Goal: Task Accomplishment & Management: Manage account settings

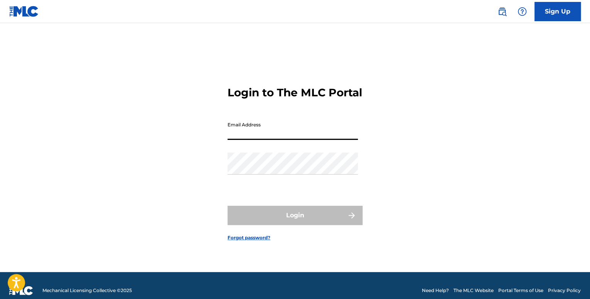
click at [245, 136] on input "Email Address" at bounding box center [292, 129] width 130 height 22
type input "[DOMAIN_NAME][EMAIL_ADDRESS][DOMAIN_NAME]"
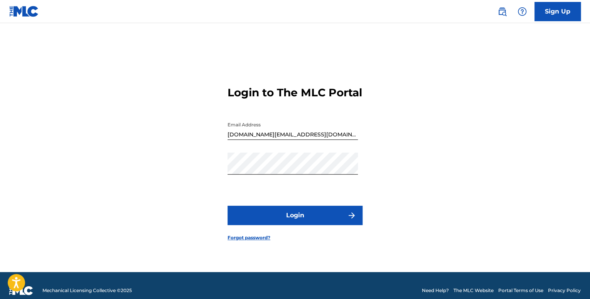
click at [278, 215] on button "Login" at bounding box center [294, 215] width 135 height 19
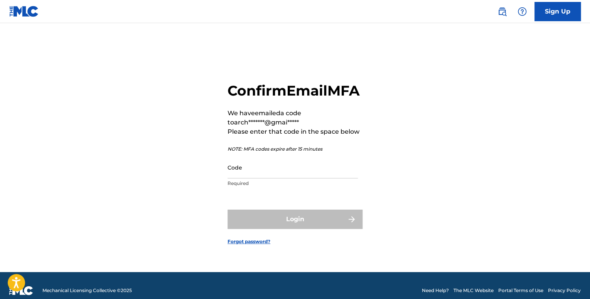
click at [251, 187] on p "Required" at bounding box center [292, 183] width 130 height 7
drag, startPoint x: 241, startPoint y: 177, endPoint x: 239, endPoint y: 170, distance: 7.7
click at [241, 177] on input "Code" at bounding box center [292, 168] width 130 height 22
paste input "389207"
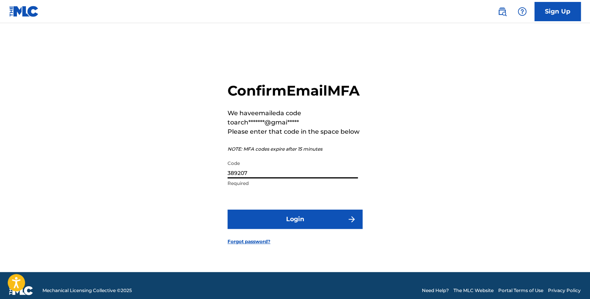
type input "389207"
click at [270, 221] on button "Login" at bounding box center [294, 219] width 135 height 19
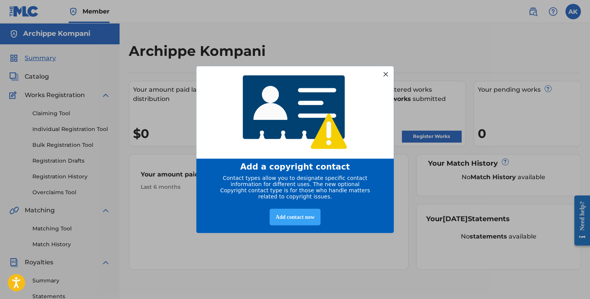
click at [290, 224] on div "Add contact now" at bounding box center [294, 217] width 51 height 17
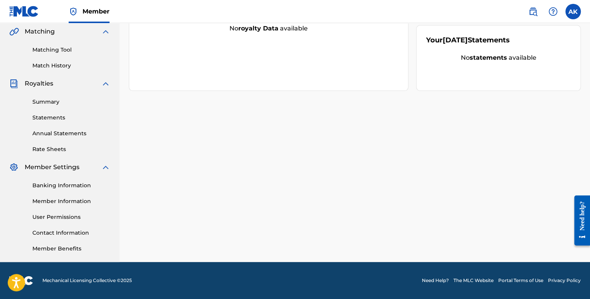
click at [63, 249] on link "Member Benefits" at bounding box center [71, 249] width 78 height 8
click at [69, 234] on link "Contact Information" at bounding box center [71, 233] width 78 height 8
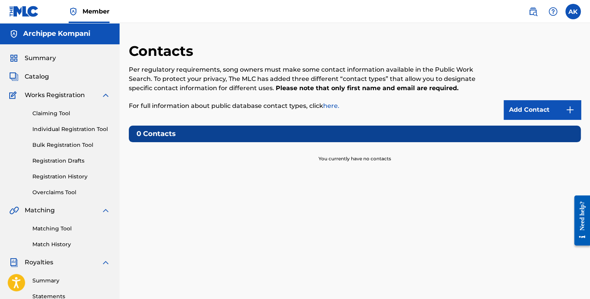
click at [510, 106] on link "Add Contact" at bounding box center [542, 109] width 77 height 19
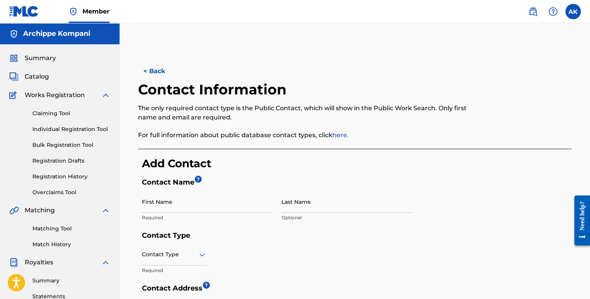
click at [169, 199] on input "First Name" at bounding box center [207, 202] width 130 height 22
type input "Archippe"
type input "Kompani"
type input "[PERSON_NAME] 1524"
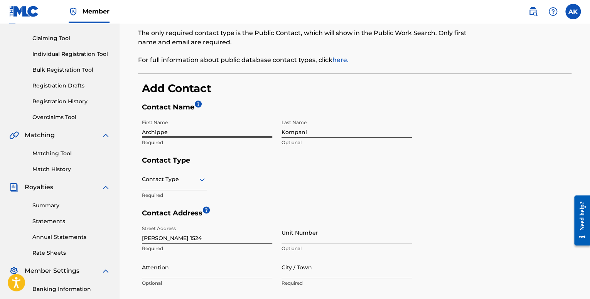
scroll to position [77, 0]
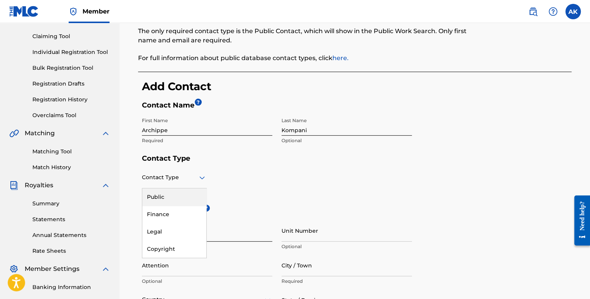
click at [176, 181] on div at bounding box center [174, 178] width 65 height 10
click at [176, 180] on div at bounding box center [174, 178] width 65 height 10
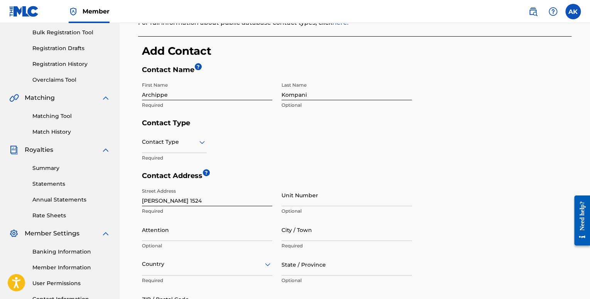
scroll to position [0, 0]
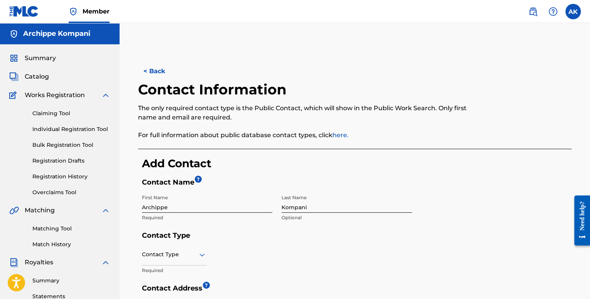
click at [153, 69] on button "< Back" at bounding box center [161, 71] width 46 height 19
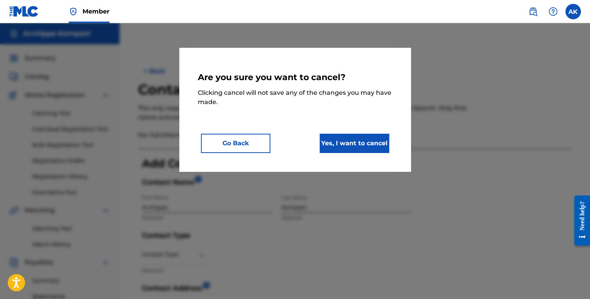
click at [337, 147] on button "Yes, I want to cancel" at bounding box center [354, 143] width 69 height 19
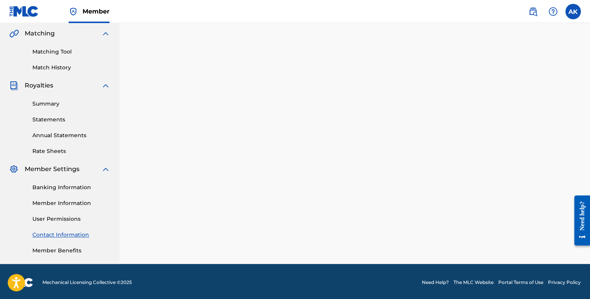
scroll to position [179, 0]
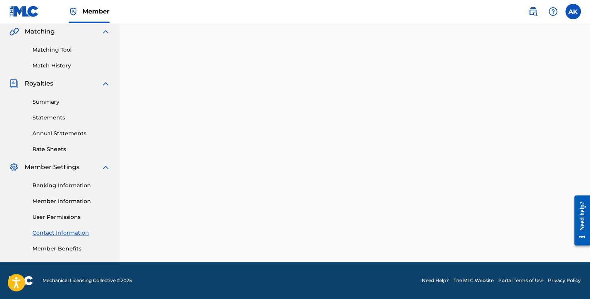
click at [56, 185] on link "Banking Information" at bounding box center [71, 186] width 78 height 8
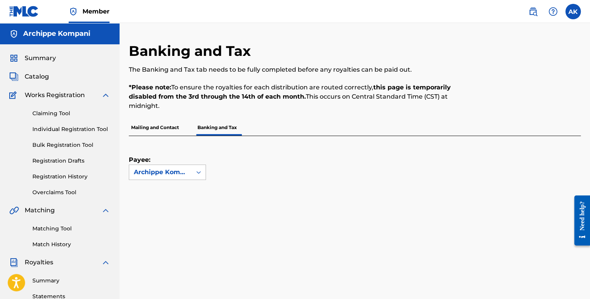
click at [194, 173] on div at bounding box center [199, 172] width 14 height 14
click at [205, 161] on div "Payee: Use Up and Down to choose options, press Enter to select the currently f…" at bounding box center [167, 158] width 77 height 44
click at [170, 134] on p "Mailing and Contact" at bounding box center [155, 128] width 52 height 16
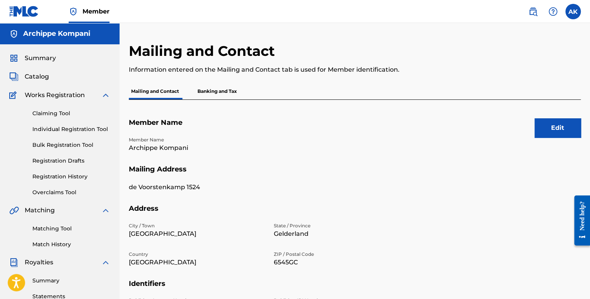
click at [203, 89] on p "Banking and Tax" at bounding box center [217, 91] width 44 height 16
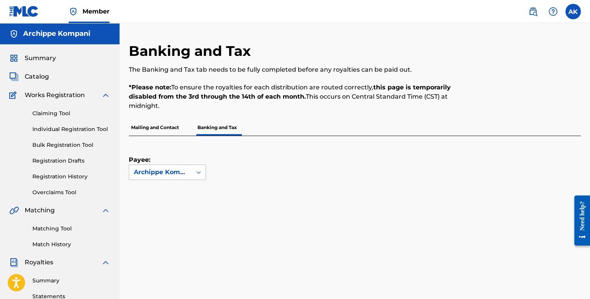
click at [190, 176] on div "Archippe Kompani" at bounding box center [160, 172] width 62 height 15
click at [279, 160] on div "Payee: Use Up and Down to choose options, press Enter to select the currently f…" at bounding box center [345, 158] width 433 height 44
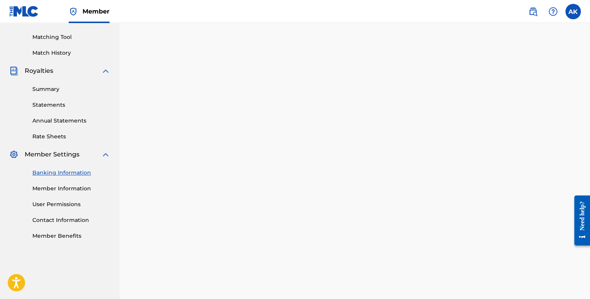
scroll to position [193, 0]
click at [58, 191] on link "Member Information" at bounding box center [71, 188] width 78 height 8
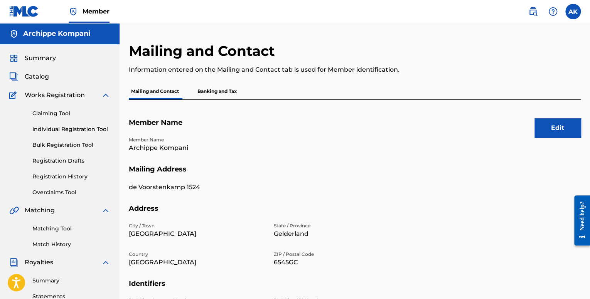
click at [221, 84] on p "Banking and Tax" at bounding box center [217, 91] width 44 height 16
